Goal: Information Seeking & Learning: Learn about a topic

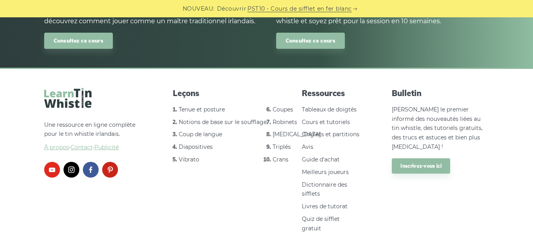
scroll to position [1114, 0]
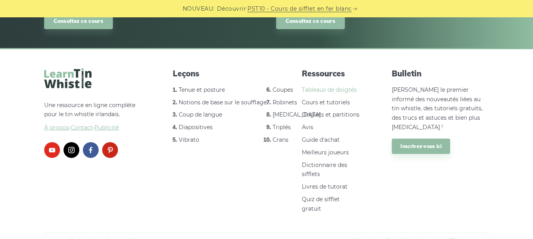
click at [322, 91] on font "Tableaux de doigtés" at bounding box center [329, 89] width 55 height 7
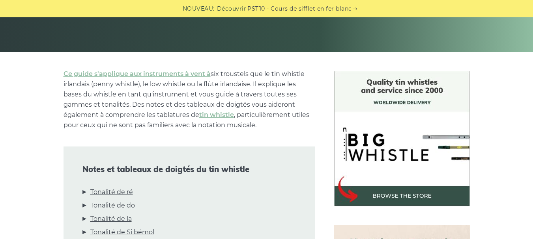
scroll to position [173, 0]
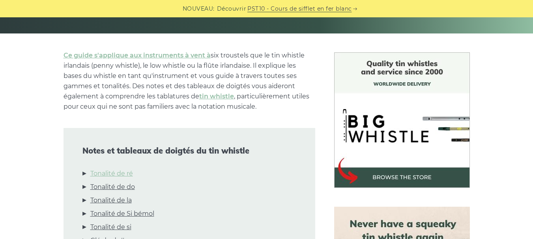
click at [114, 174] on font "Tonalité de ré" at bounding box center [111, 173] width 43 height 7
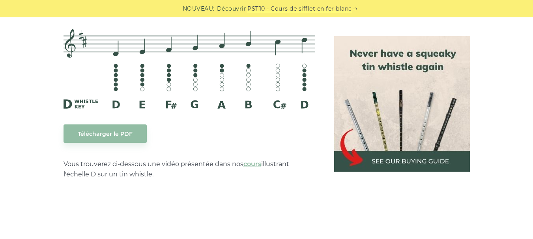
scroll to position [1396, 0]
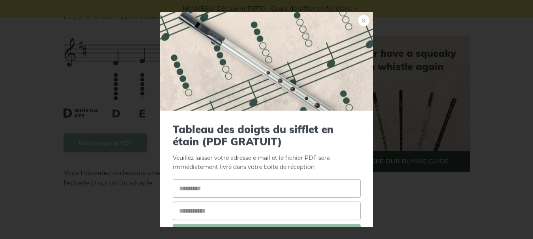
click at [360, 20] on font "×" at bounding box center [363, 20] width 7 height 15
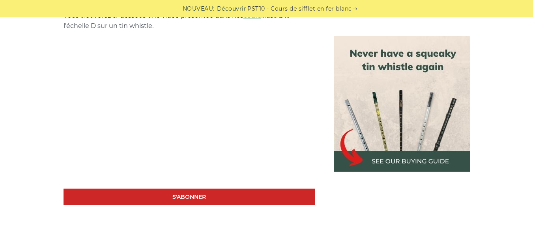
scroll to position [30, 0]
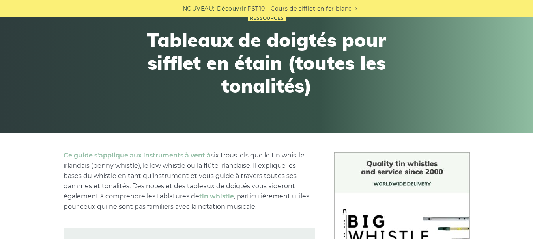
scroll to position [0, 0]
